Goal: Information Seeking & Learning: Learn about a topic

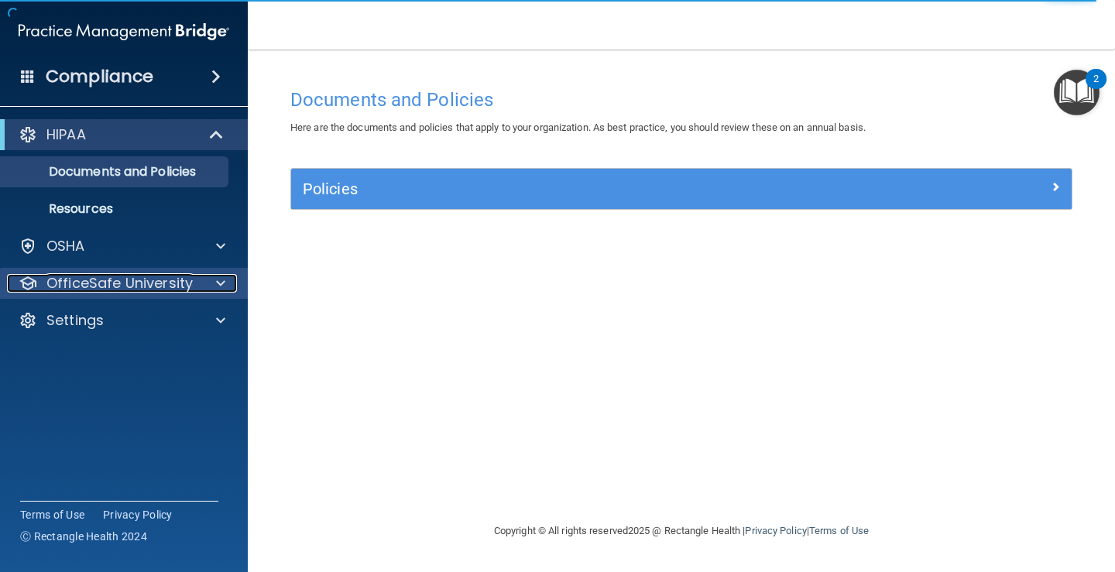
click at [222, 278] on span at bounding box center [220, 283] width 9 height 19
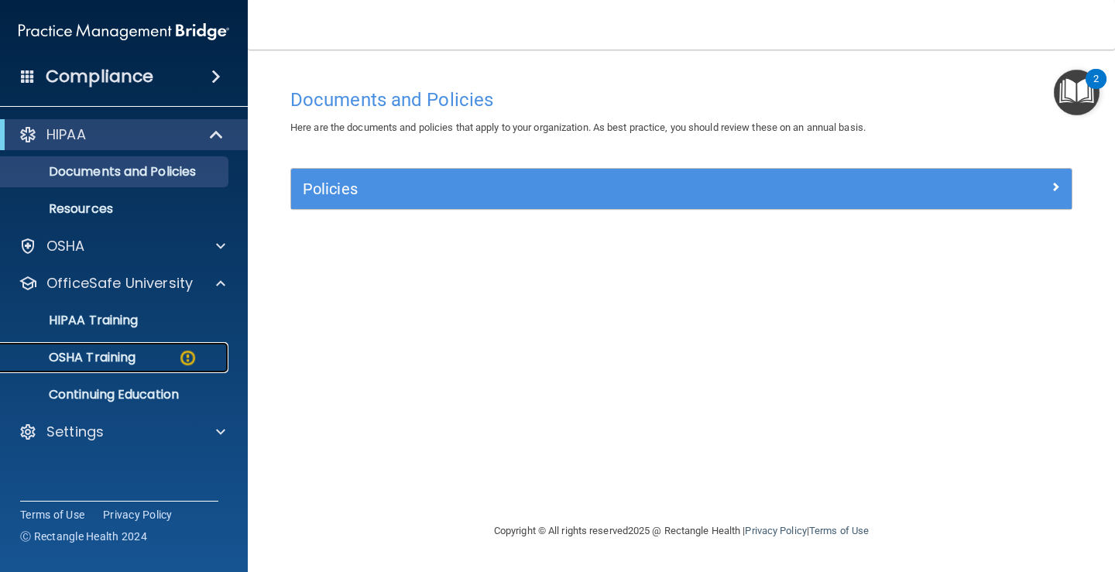
click at [112, 359] on p "OSHA Training" at bounding box center [72, 357] width 125 height 15
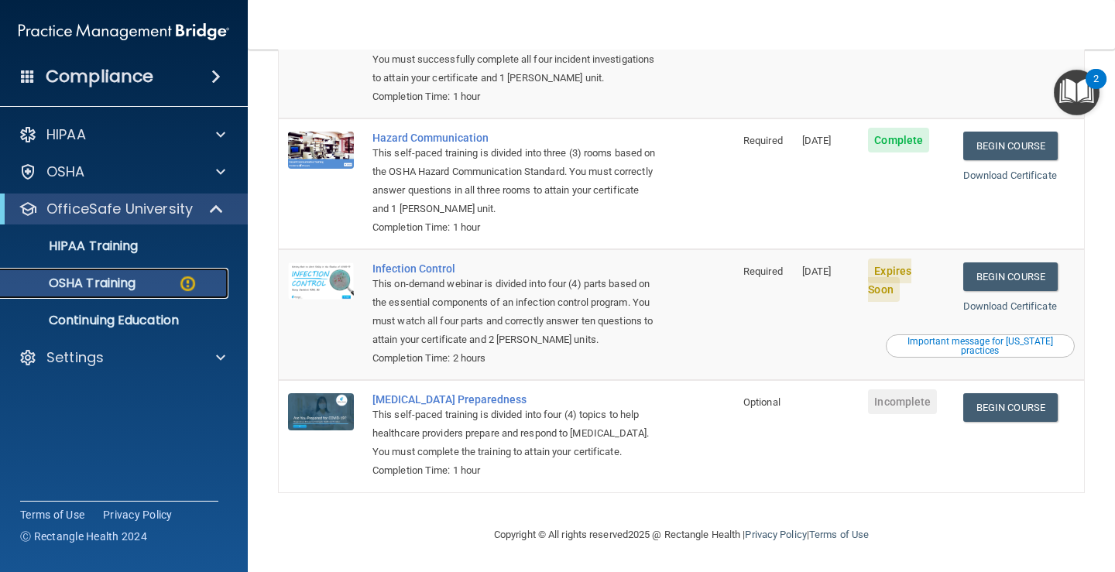
scroll to position [252, 0]
click at [696, 407] on link "Begin Course" at bounding box center [1011, 407] width 95 height 29
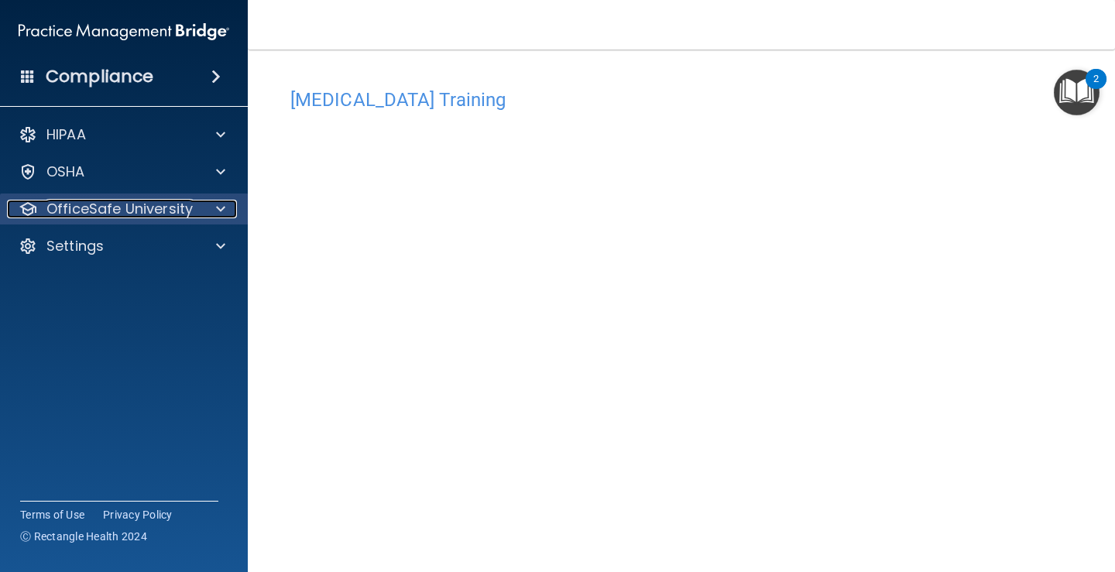
click at [219, 207] on span at bounding box center [220, 209] width 9 height 19
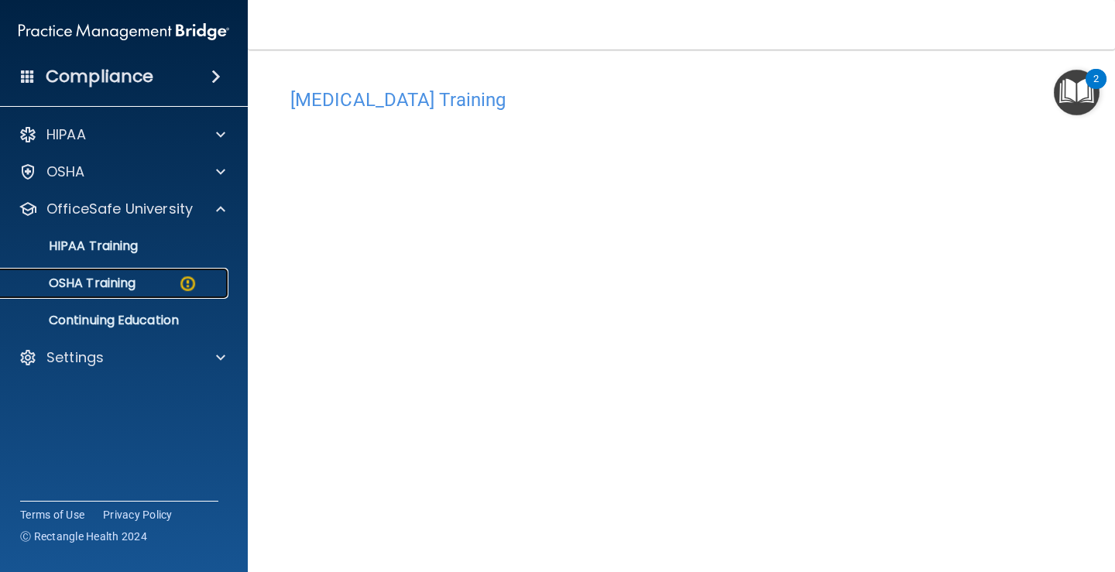
click at [110, 282] on p "OSHA Training" at bounding box center [72, 283] width 125 height 15
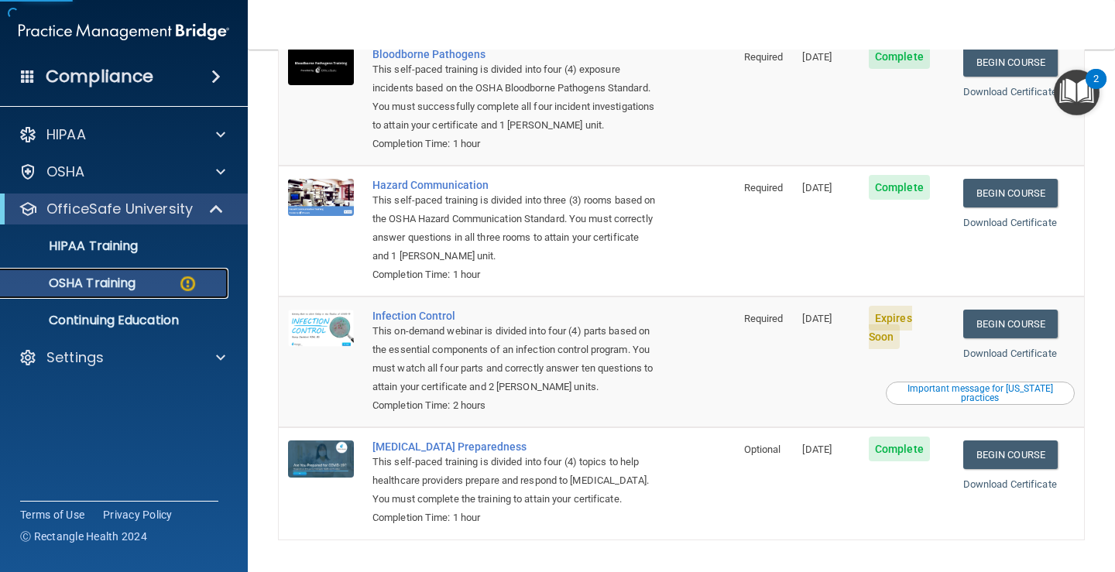
scroll to position [233, 0]
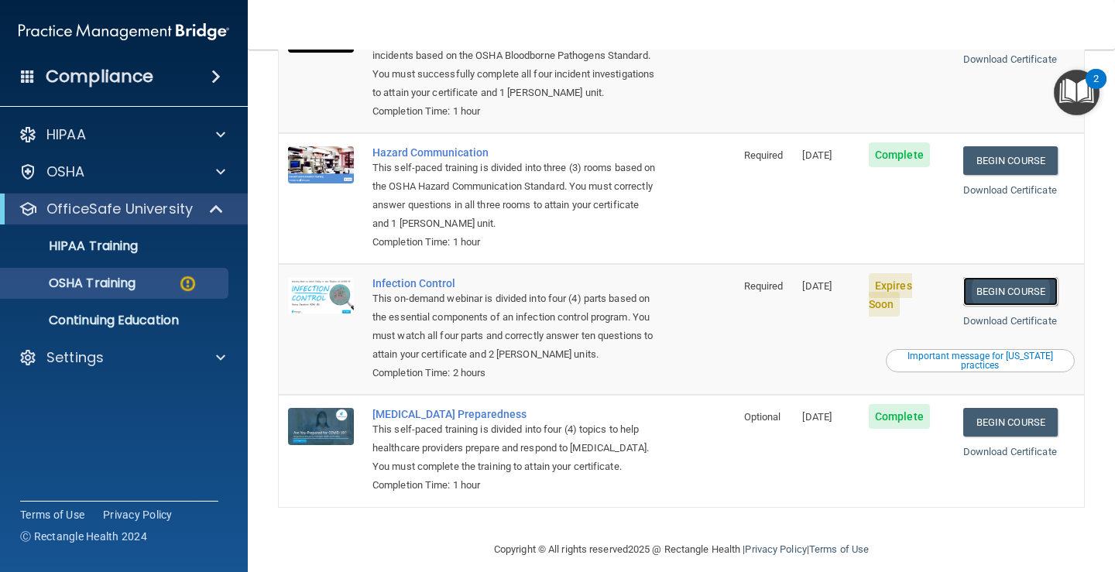
click at [1015, 277] on link "Begin Course" at bounding box center [1011, 291] width 95 height 29
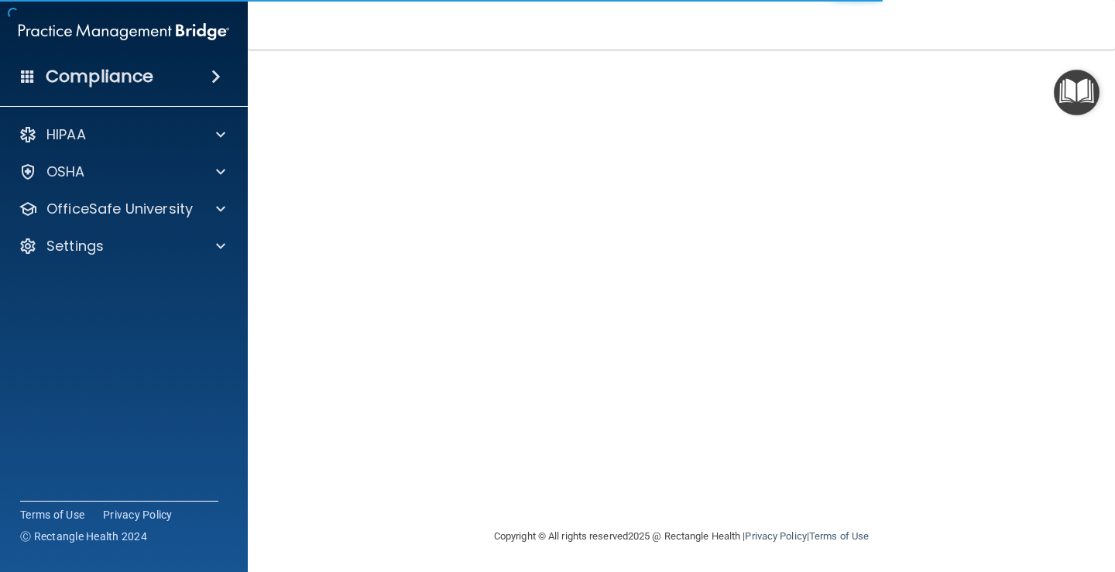
scroll to position [91, 0]
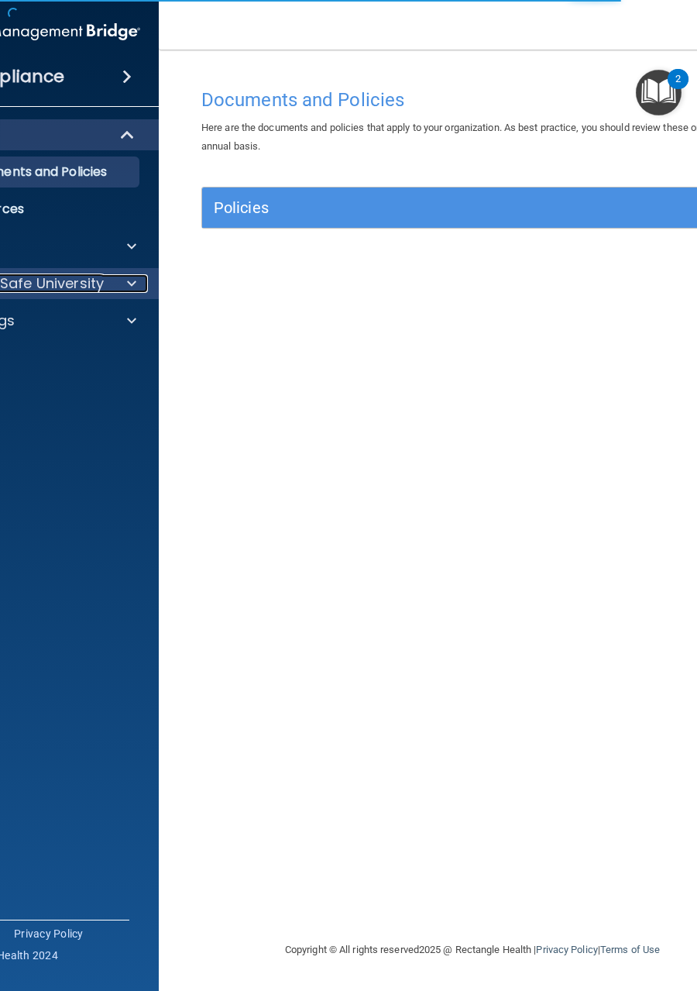
click at [136, 282] on span at bounding box center [131, 283] width 9 height 19
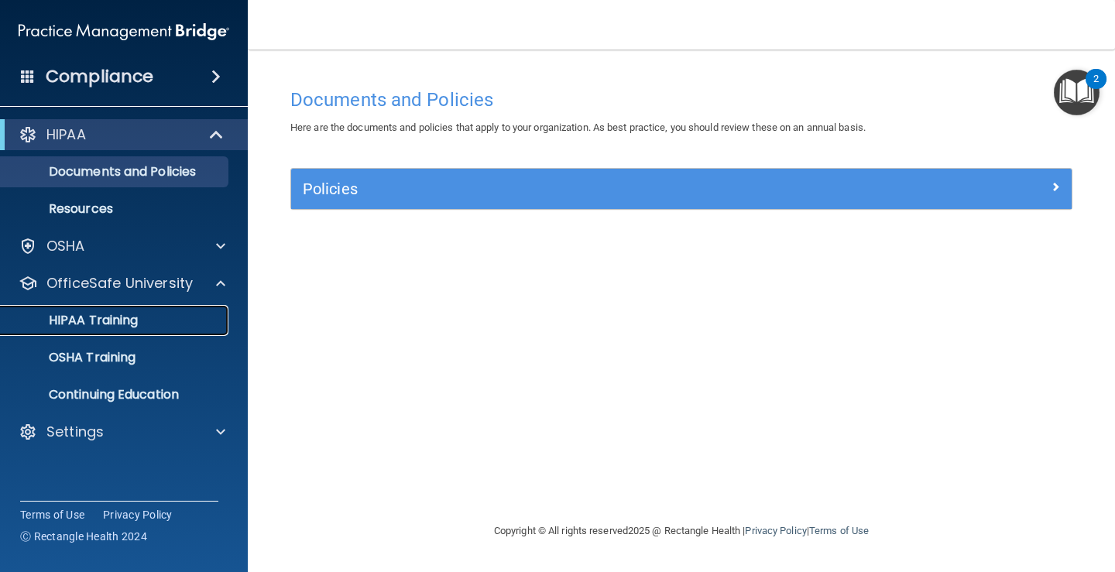
click at [128, 317] on p "HIPAA Training" at bounding box center [74, 320] width 128 height 15
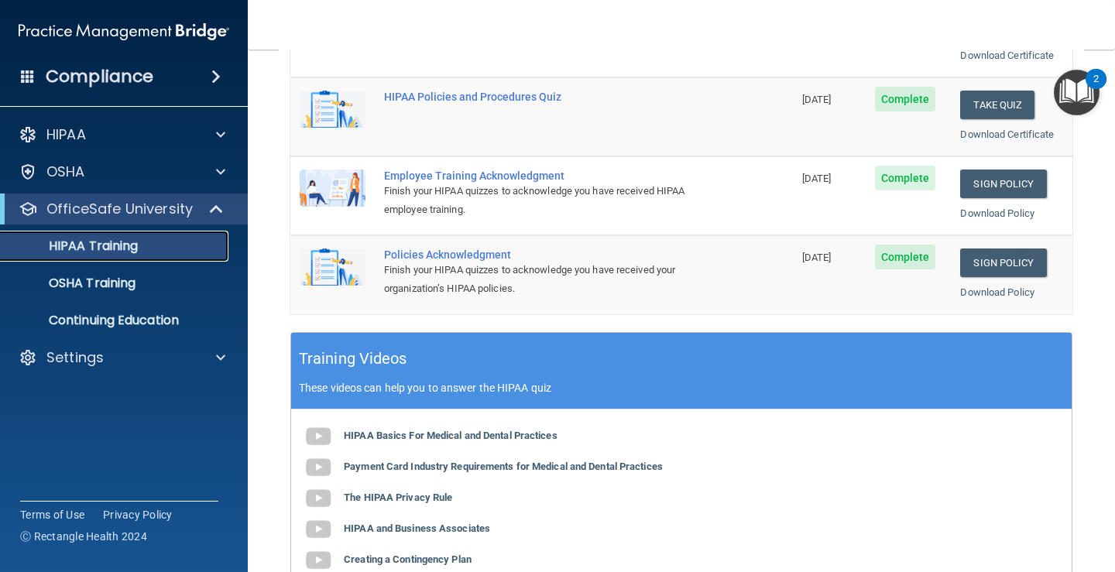
scroll to position [465, 0]
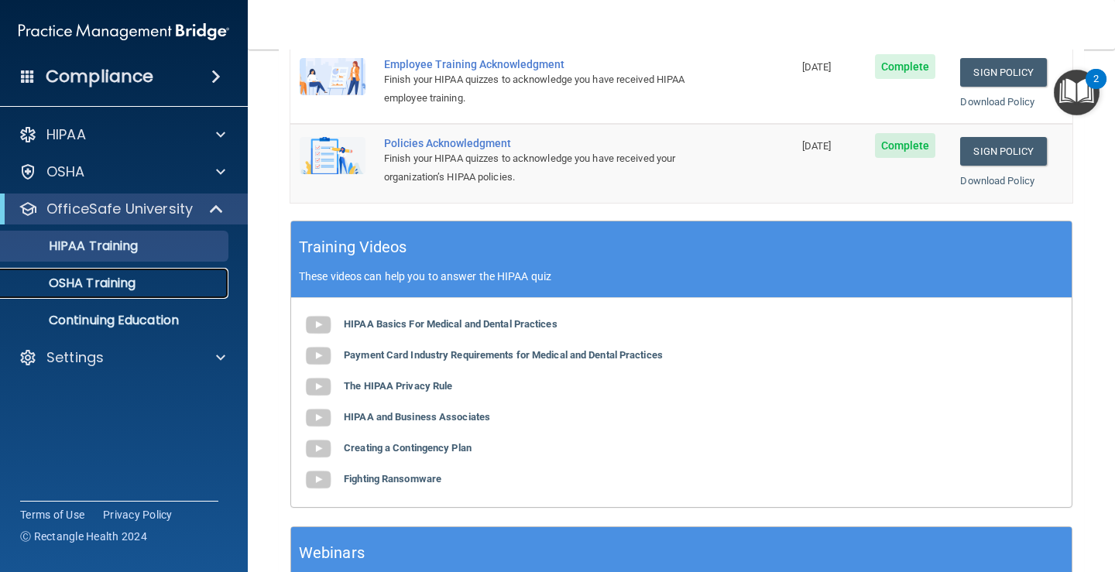
click at [76, 284] on p "OSHA Training" at bounding box center [72, 283] width 125 height 15
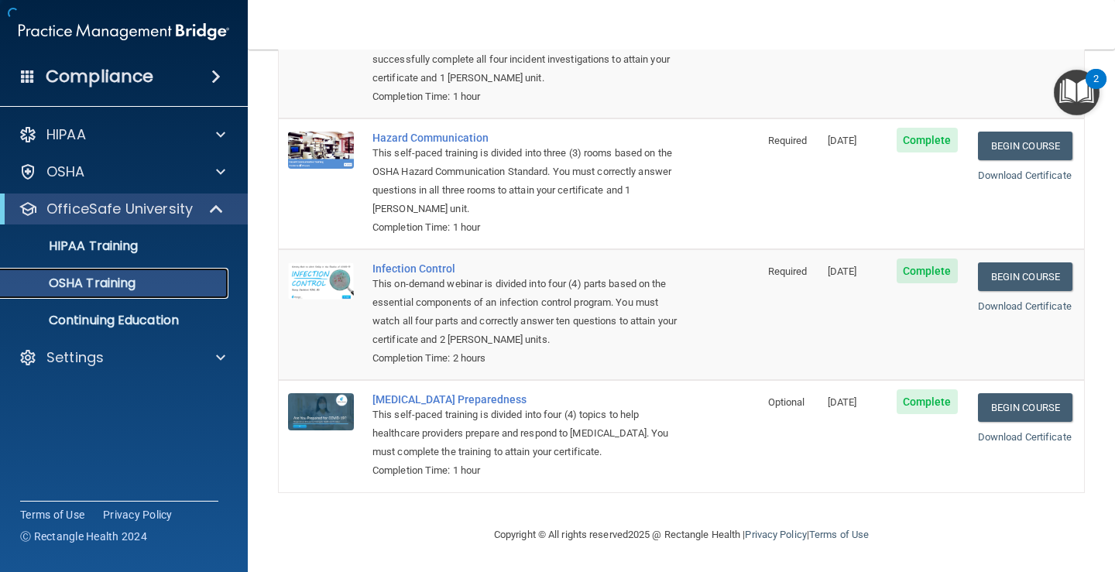
scroll to position [190, 0]
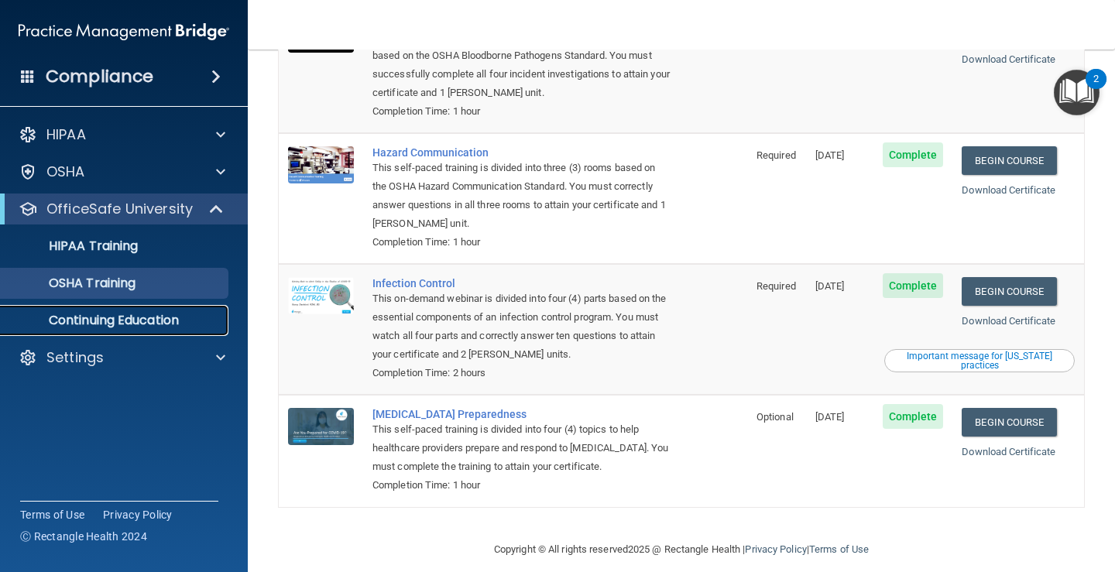
click at [145, 318] on p "Continuing Education" at bounding box center [115, 320] width 211 height 15
